Goal: Navigation & Orientation: Find specific page/section

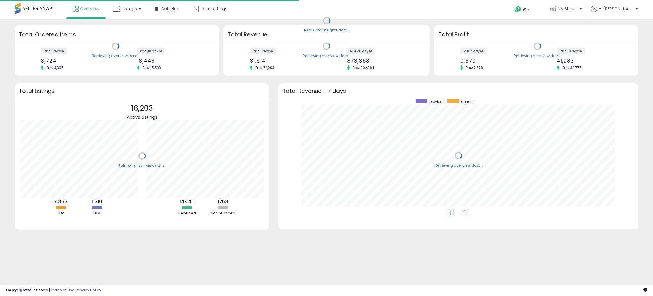
scroll to position [110, 348]
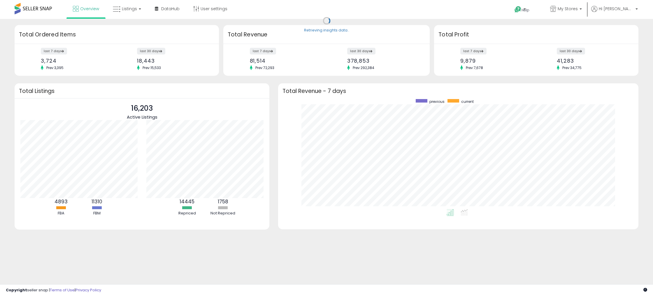
click at [37, 10] on span at bounding box center [33, 8] width 37 height 11
click at [43, 9] on span at bounding box center [33, 8] width 37 height 11
click at [87, 10] on span "Overview" at bounding box center [89, 9] width 19 height 6
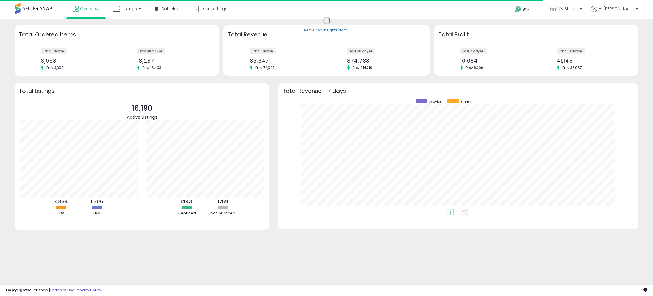
scroll to position [110, 348]
click at [575, 52] on label "last 30 days" at bounding box center [571, 51] width 29 height 7
